Goal: Communication & Community: Answer question/provide support

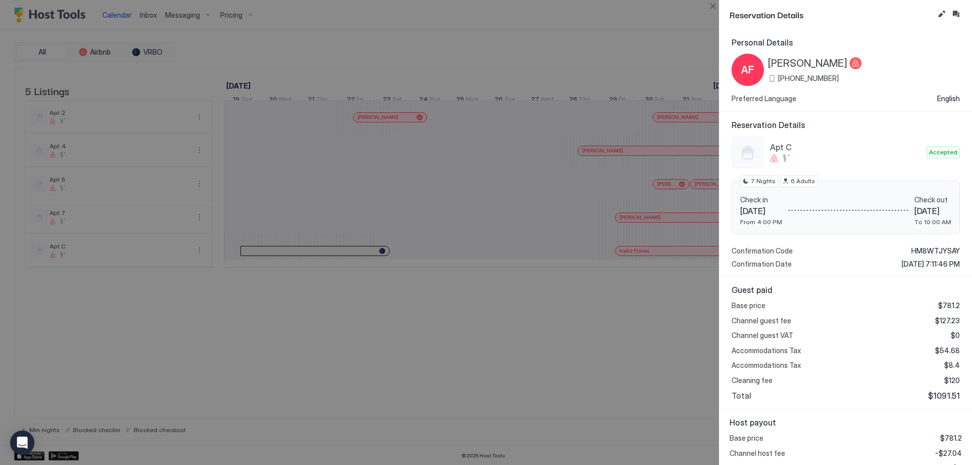
scroll to position [0, 394]
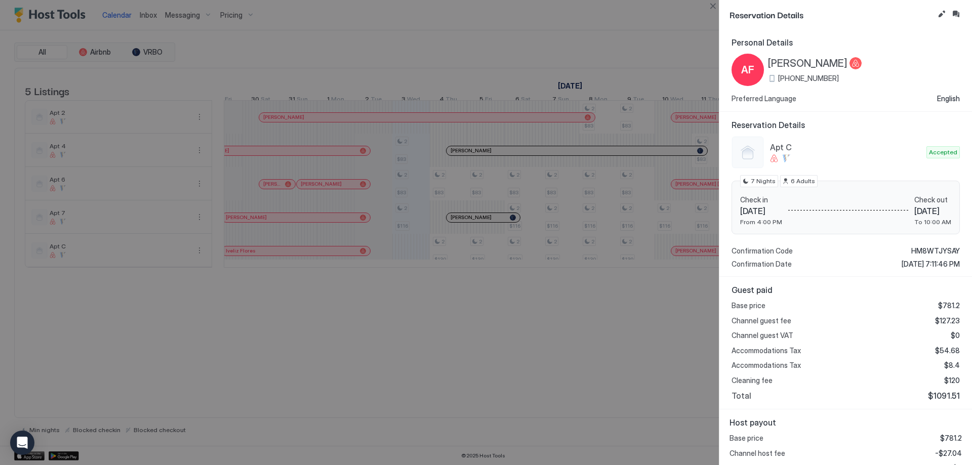
click at [481, 157] on div at bounding box center [486, 232] width 972 height 465
click at [499, 157] on div at bounding box center [486, 232] width 972 height 465
click at [715, 4] on button "Close" at bounding box center [713, 6] width 12 height 12
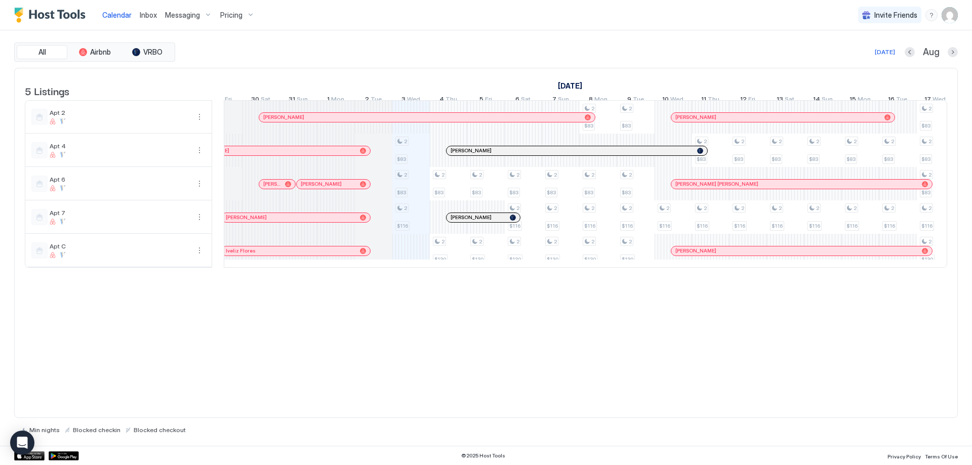
click at [522, 155] on div "[PERSON_NAME]" at bounding box center [577, 150] width 261 height 9
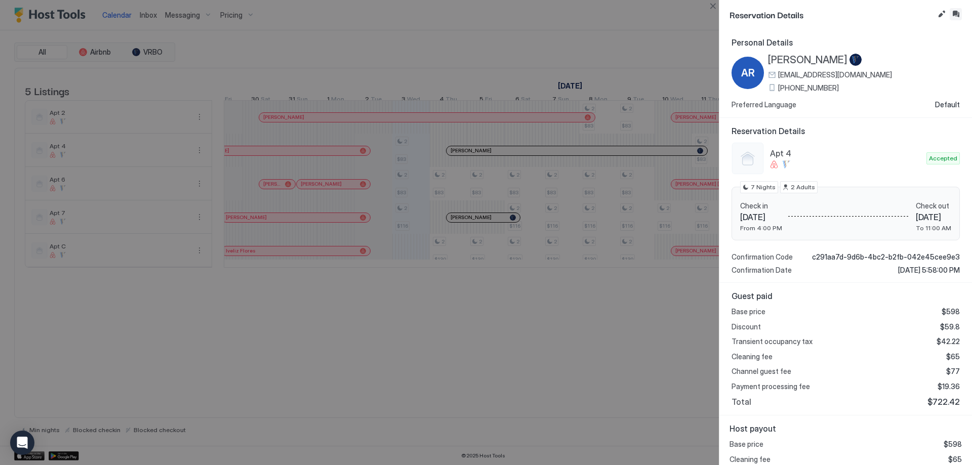
click at [956, 13] on button "Inbox" at bounding box center [956, 14] width 12 height 12
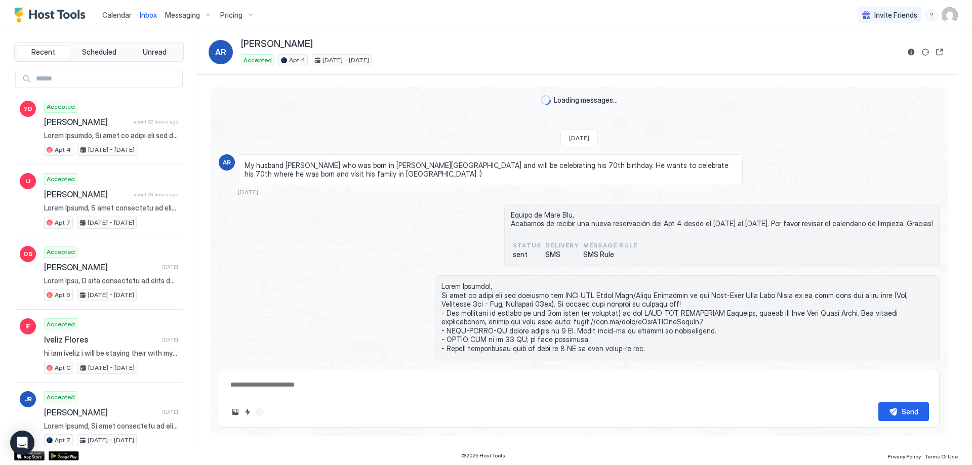
scroll to position [995, 0]
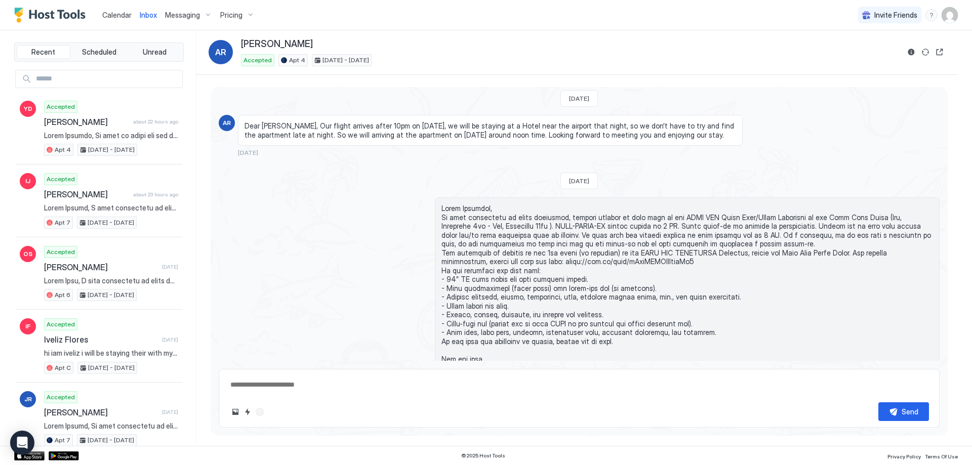
scroll to position [995, 0]
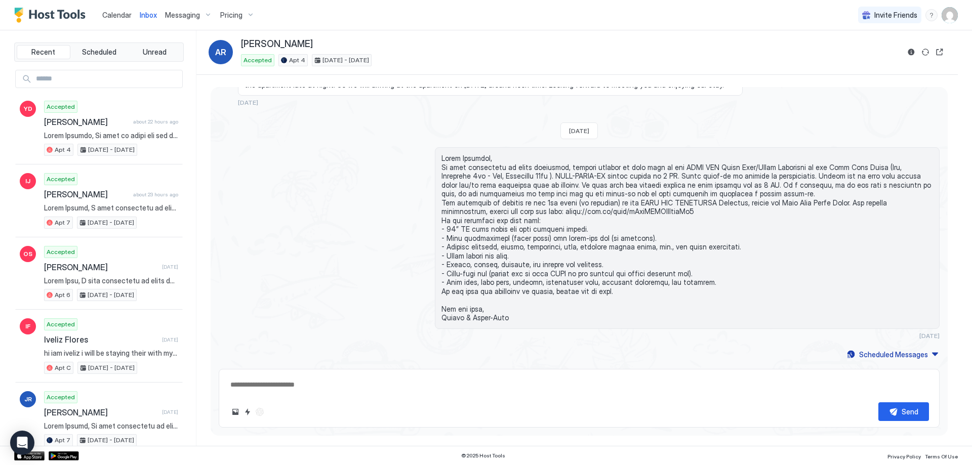
type textarea "*"
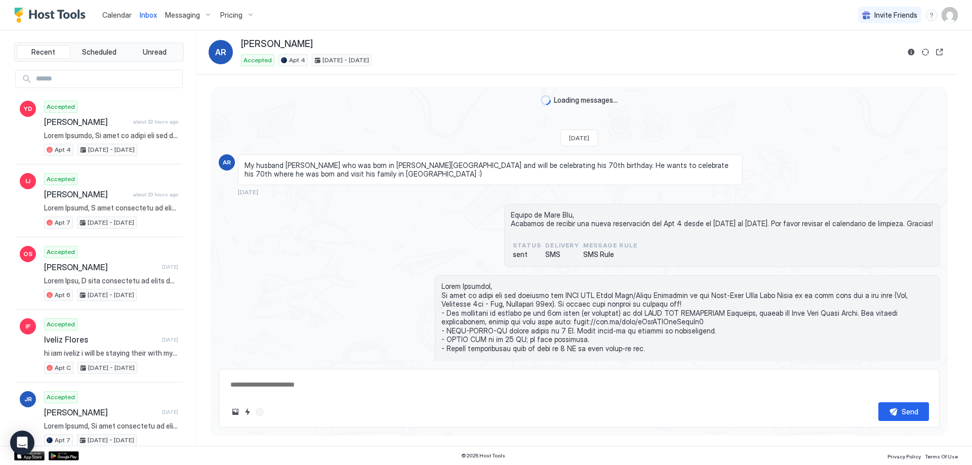
scroll to position [995, 0]
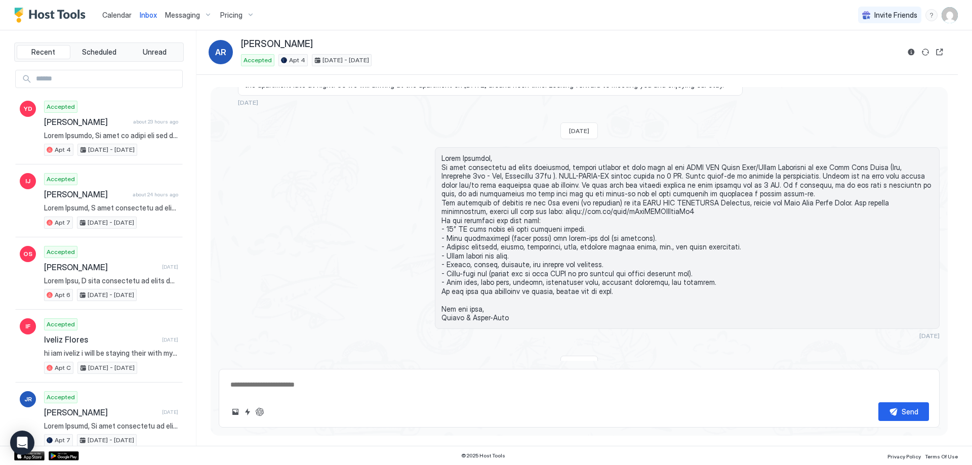
type textarea "*"
